Goal: Task Accomplishment & Management: Manage account settings

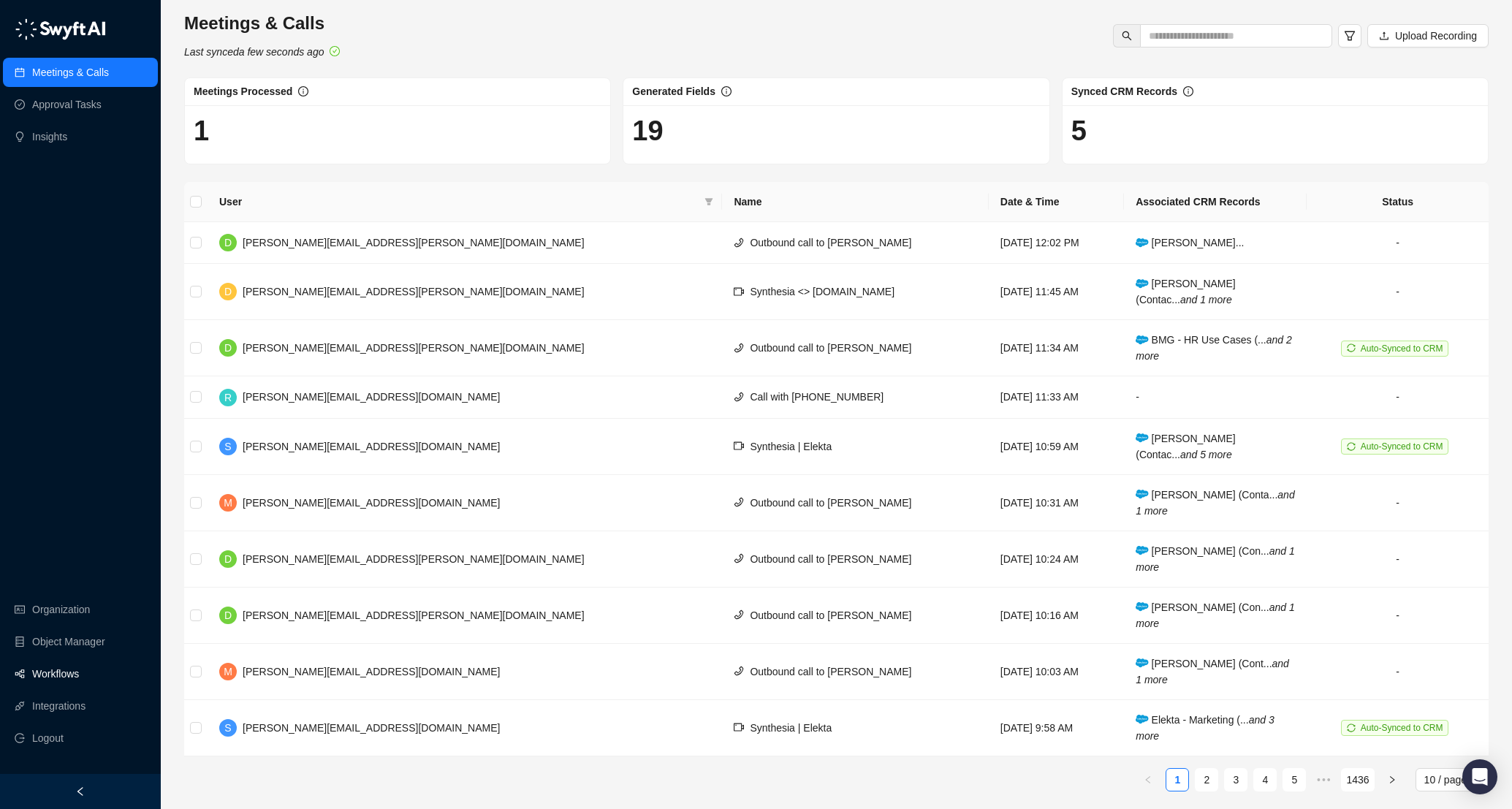
click at [54, 681] on link "Workflows" at bounding box center [55, 673] width 46 height 29
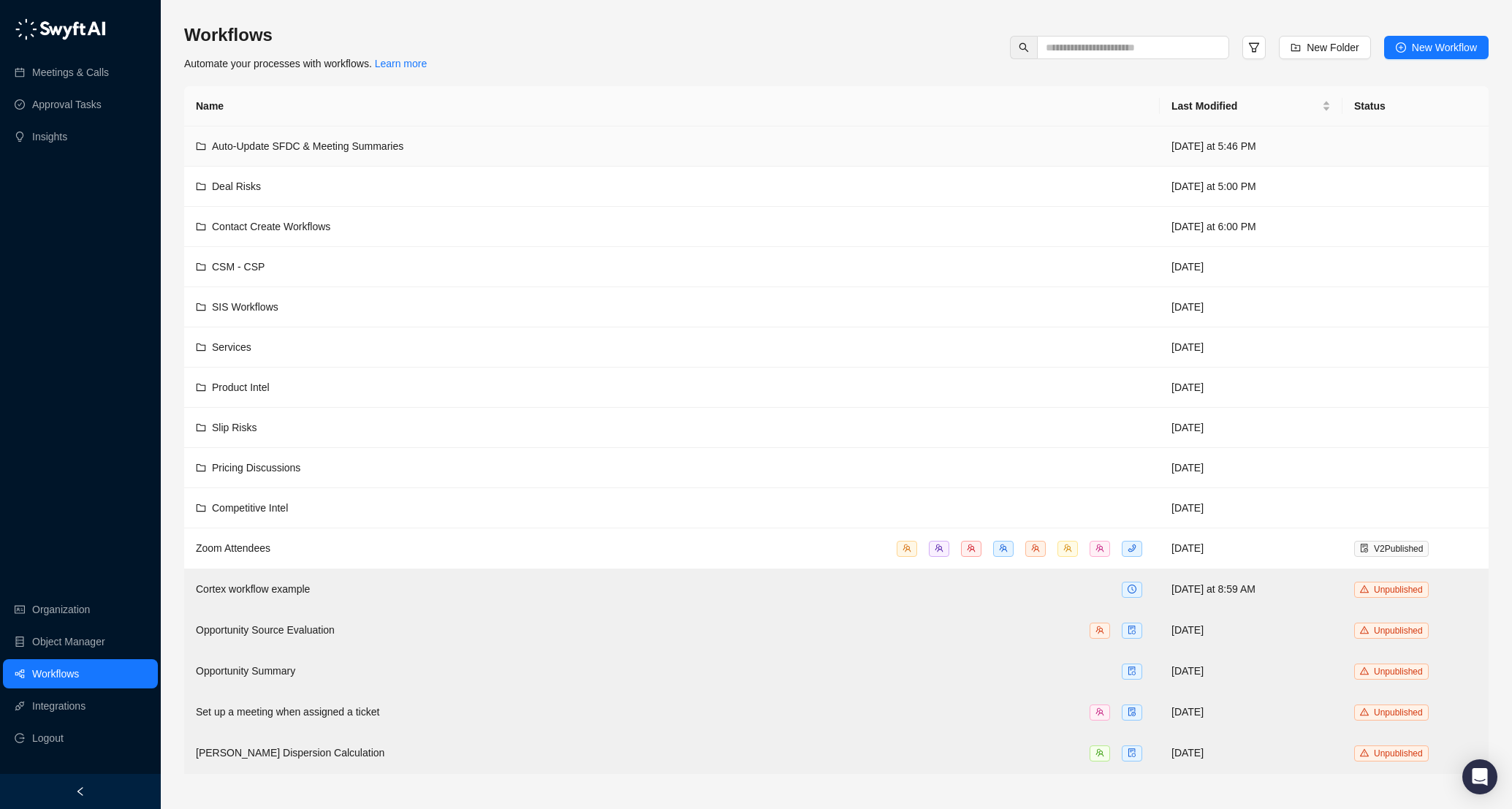
click at [366, 146] on span "Auto-Update SFDC & Meeting Summaries" at bounding box center [307, 146] width 191 height 12
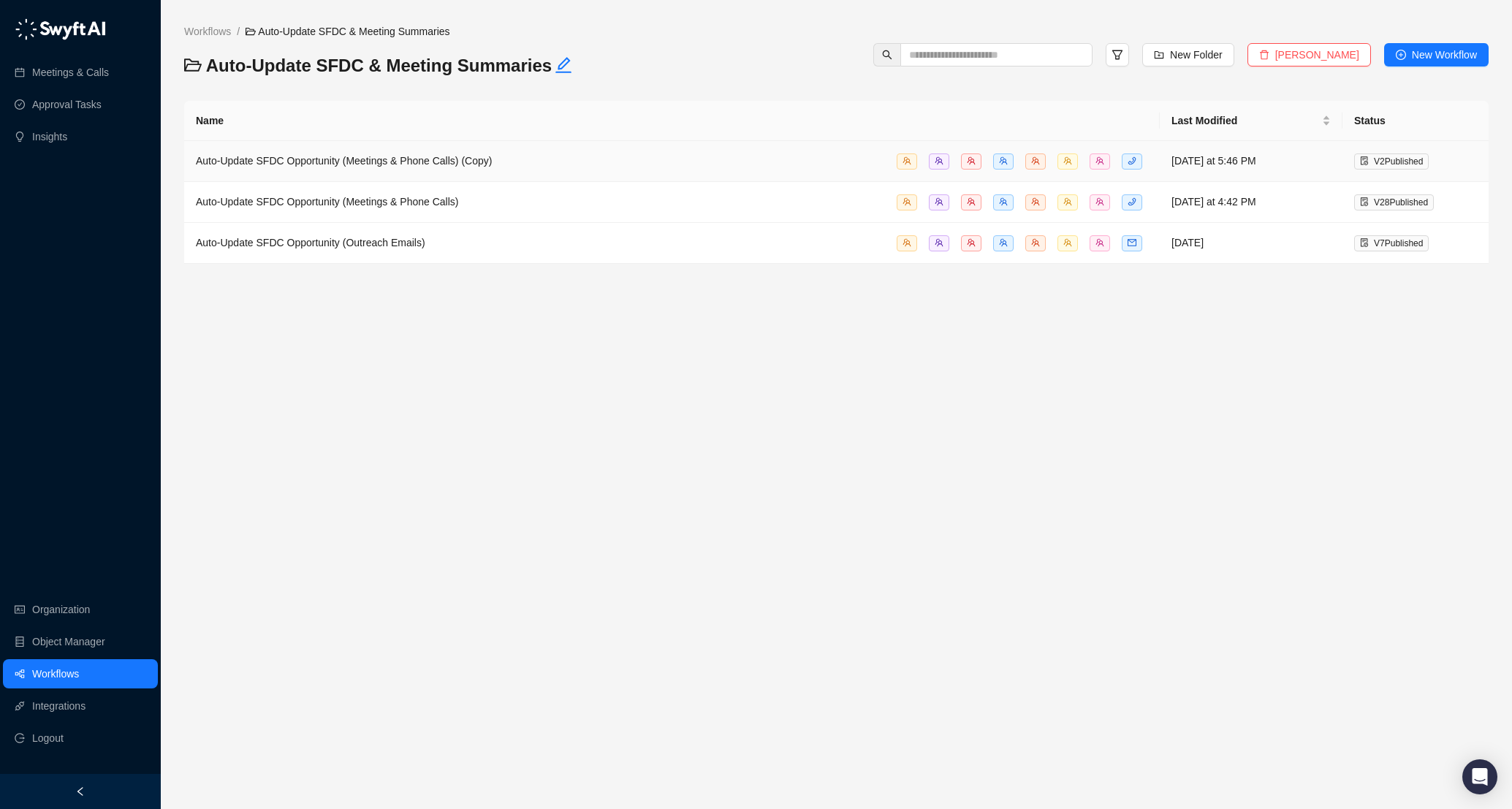
click at [568, 168] on div "Auto-Update SFDC Opportunity (Meetings & Phone Calls) (Copy)" at bounding box center [672, 161] width 952 height 17
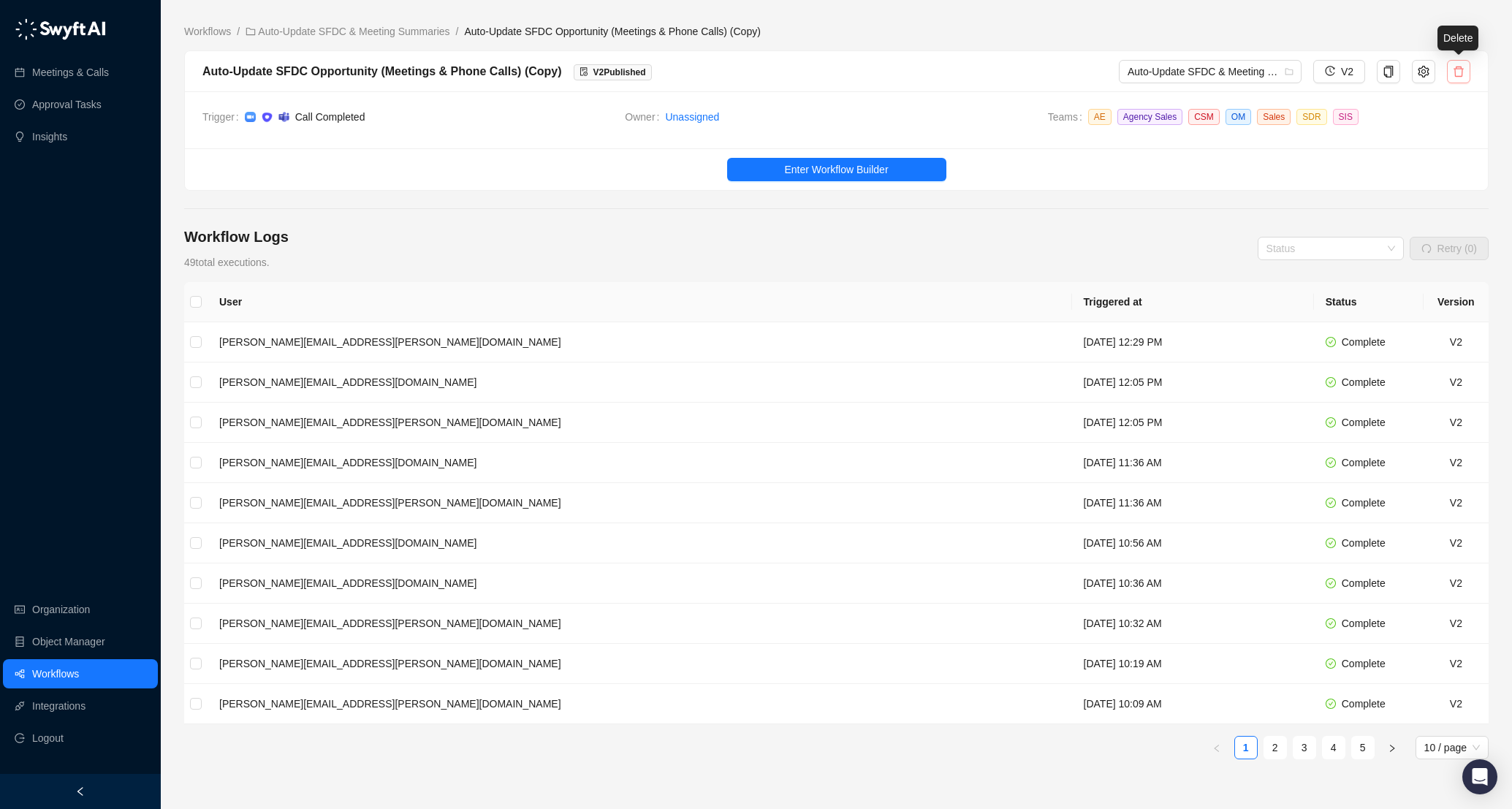
scroll to position [4, 0]
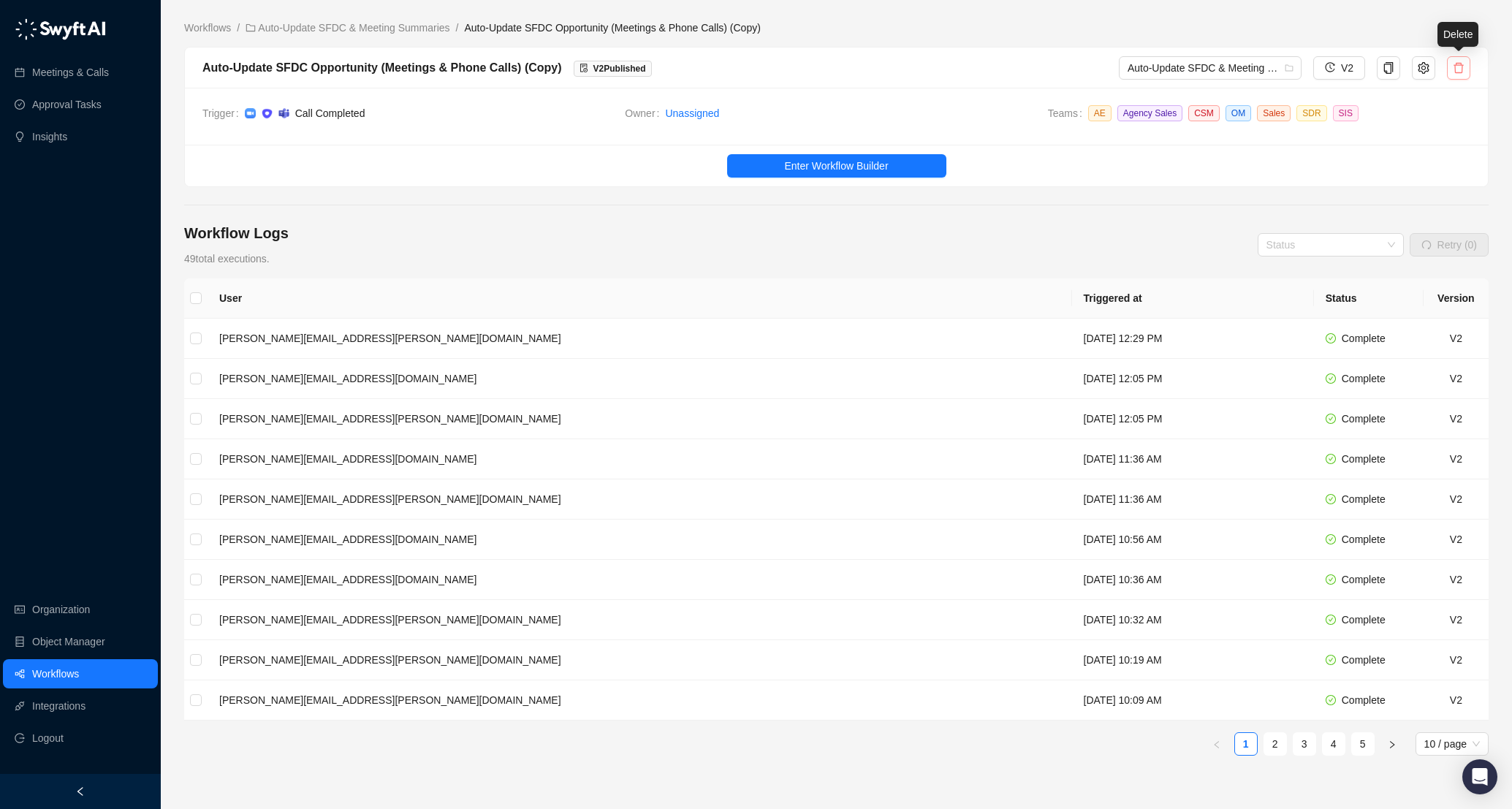
click at [1460, 72] on icon "delete" at bounding box center [1458, 68] width 12 height 12
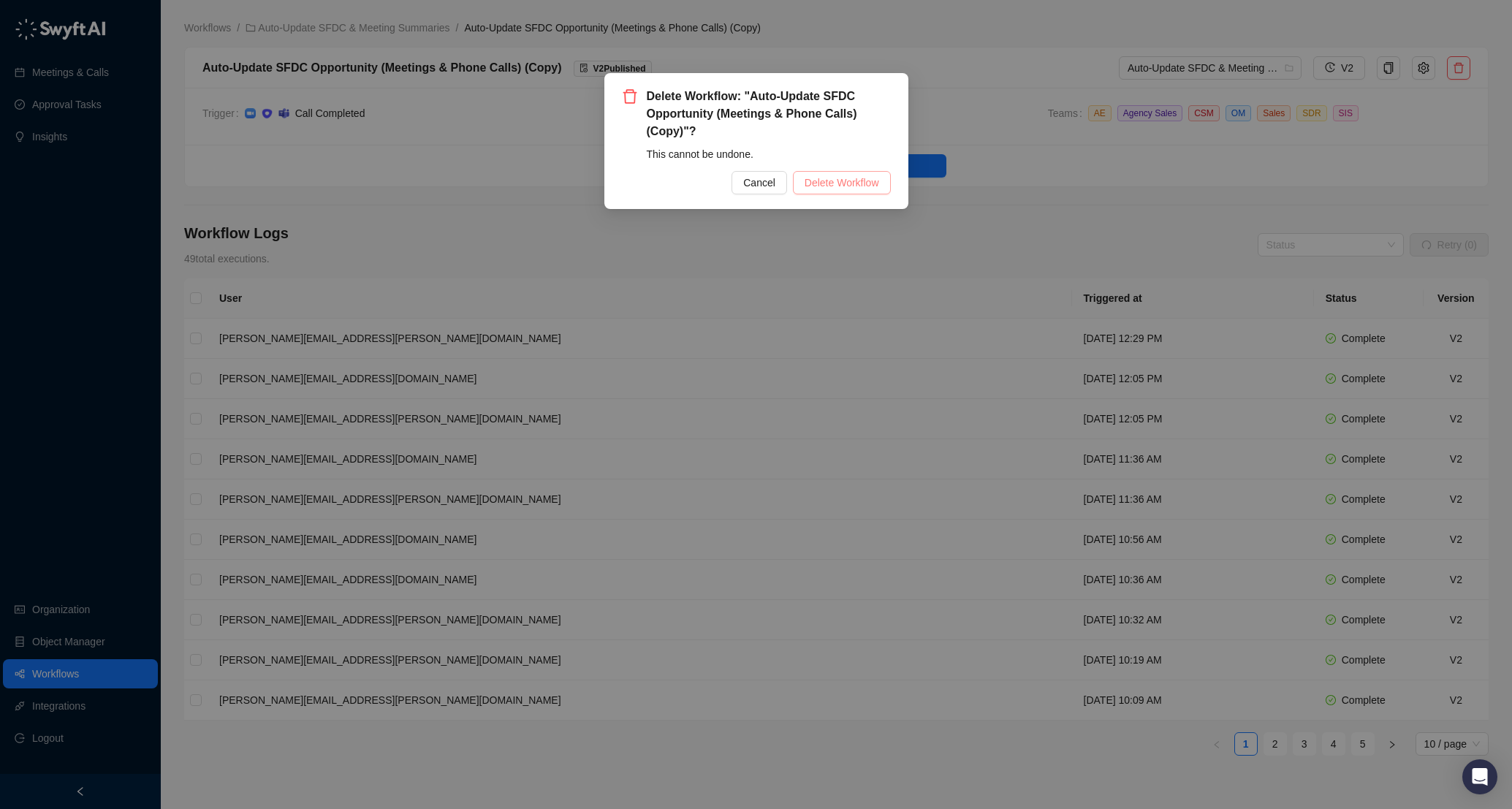
click at [867, 180] on span "Delete Workflow" at bounding box center [841, 183] width 75 height 16
